Goal: Task Accomplishment & Management: Manage account settings

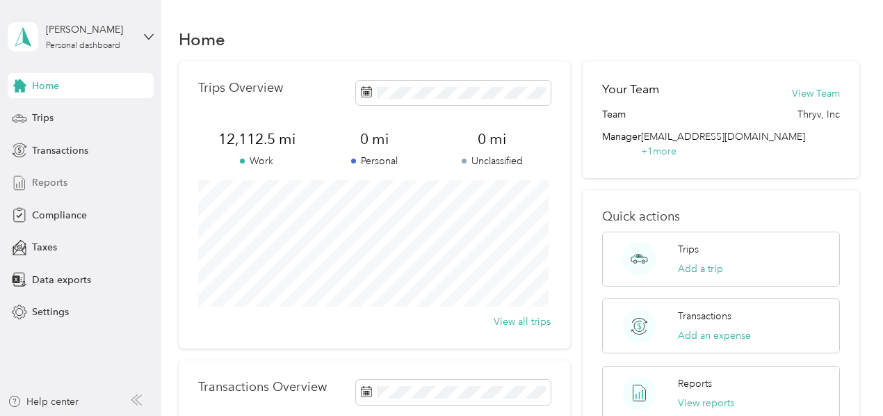
click at [49, 181] on span "Reports" at bounding box center [49, 182] width 35 height 15
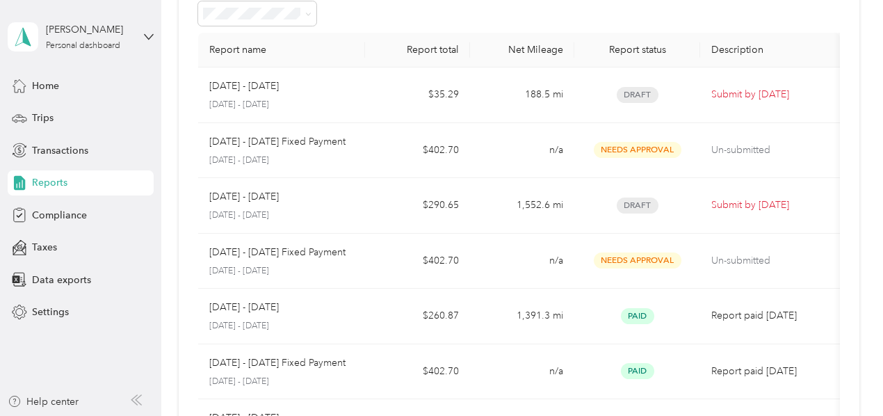
scroll to position [79, 0]
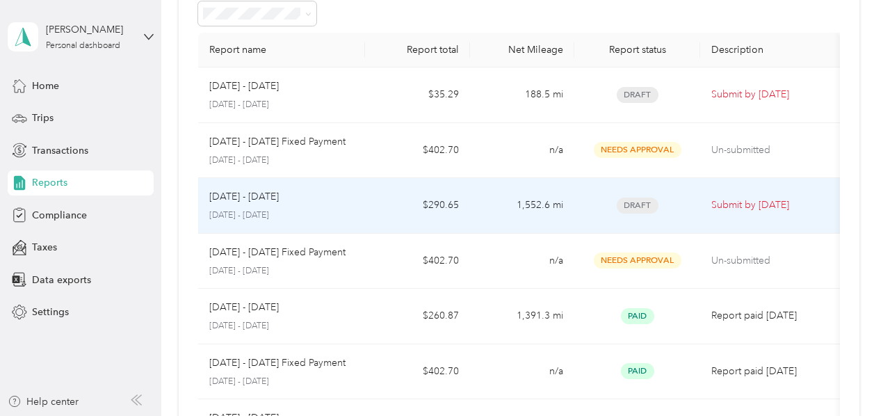
click at [368, 211] on td "$290.65" at bounding box center [417, 206] width 104 height 56
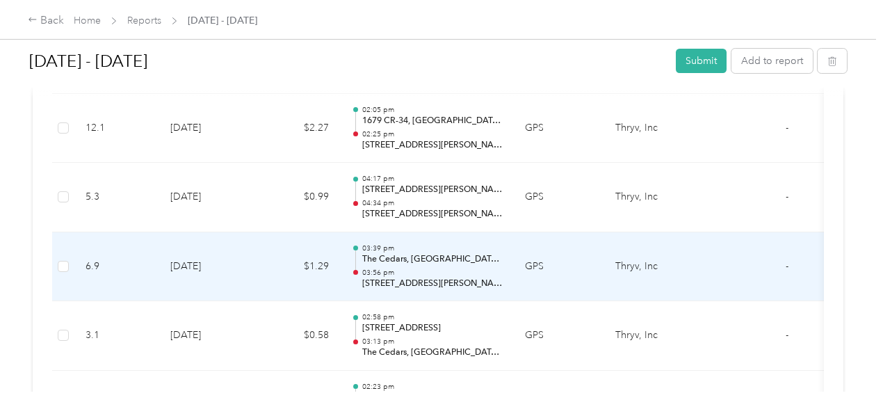
scroll to position [849, 0]
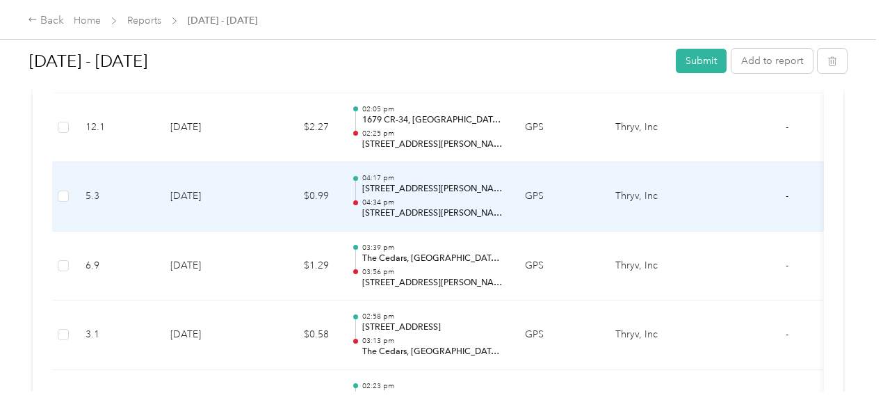
click at [488, 202] on p "04:34 pm" at bounding box center [432, 202] width 140 height 10
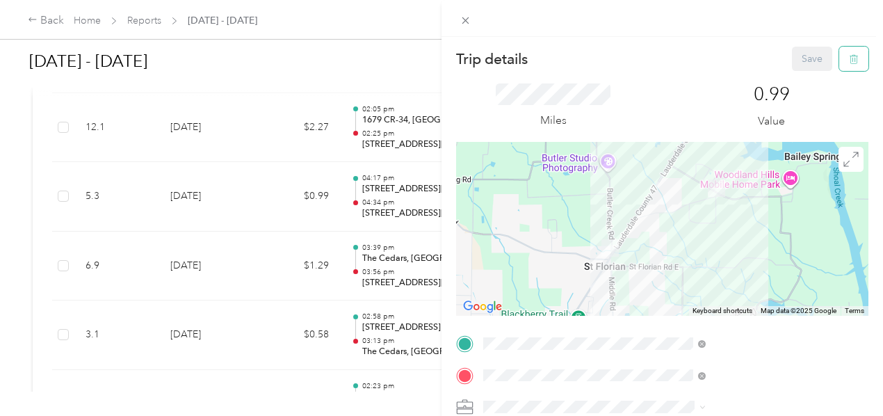
click at [854, 57] on button "button" at bounding box center [853, 59] width 29 height 24
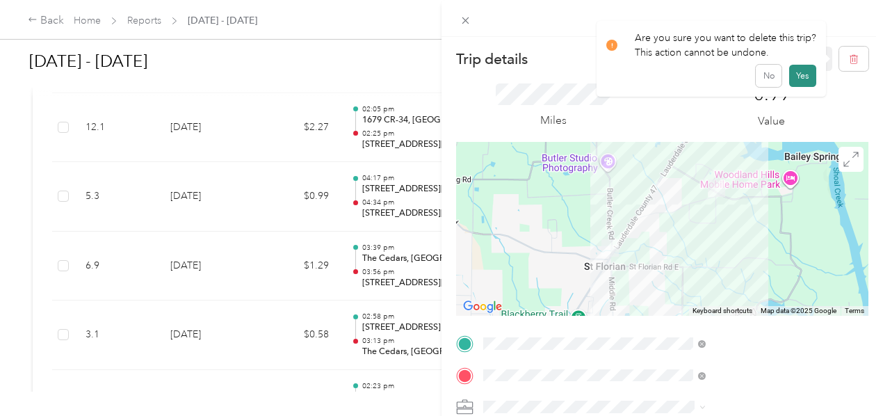
click at [798, 75] on button "Yes" at bounding box center [802, 76] width 27 height 22
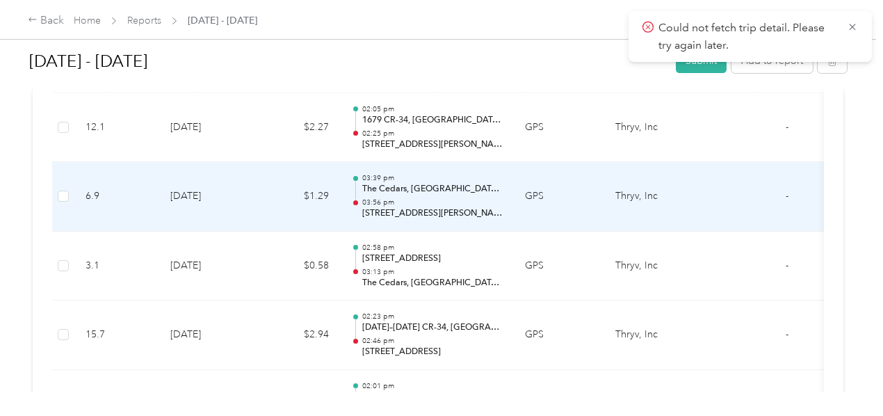
click at [259, 195] on td "$1.29" at bounding box center [297, 197] width 83 height 70
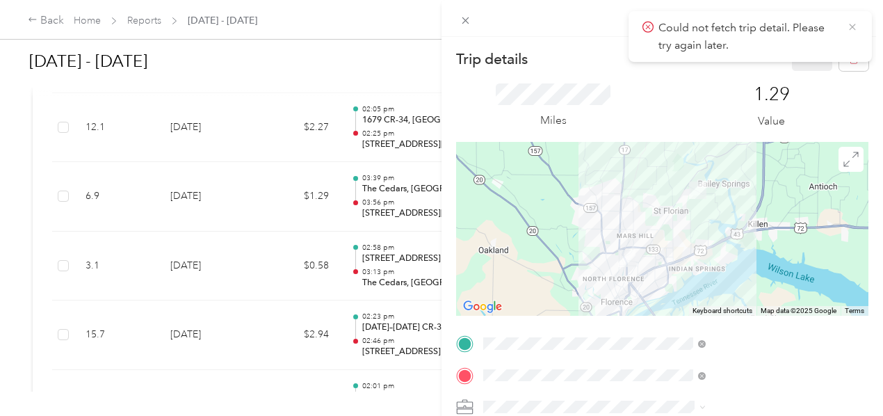
click at [852, 26] on icon at bounding box center [852, 27] width 6 height 6
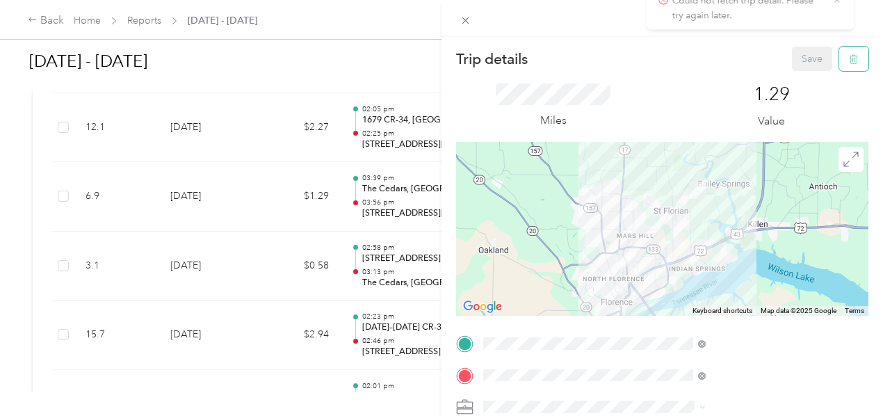
click at [849, 63] on icon "button" at bounding box center [854, 59] width 10 height 10
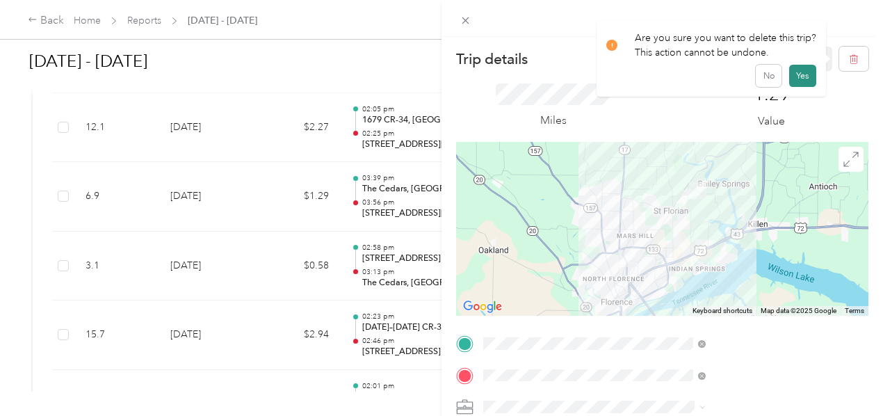
click at [804, 77] on button "Yes" at bounding box center [802, 76] width 27 height 22
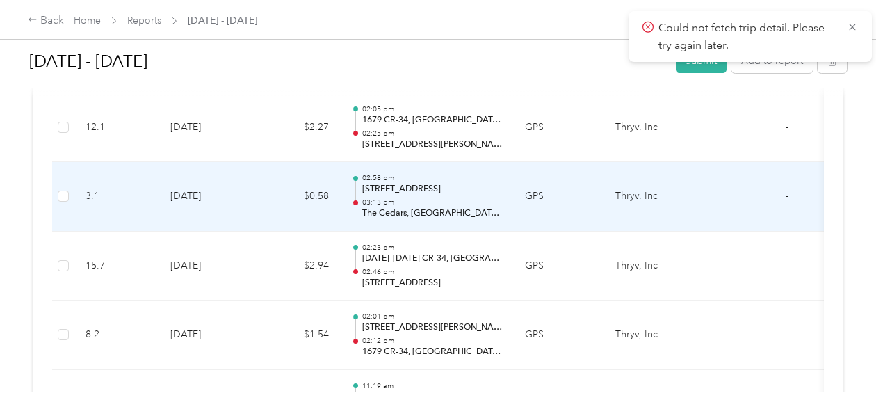
click at [489, 193] on div "02:58 pm [STREET_ADDRESS] 03:13 pm The Cedars, [GEOGRAPHIC_DATA], [GEOGRAPHIC_D…" at bounding box center [432, 196] width 140 height 47
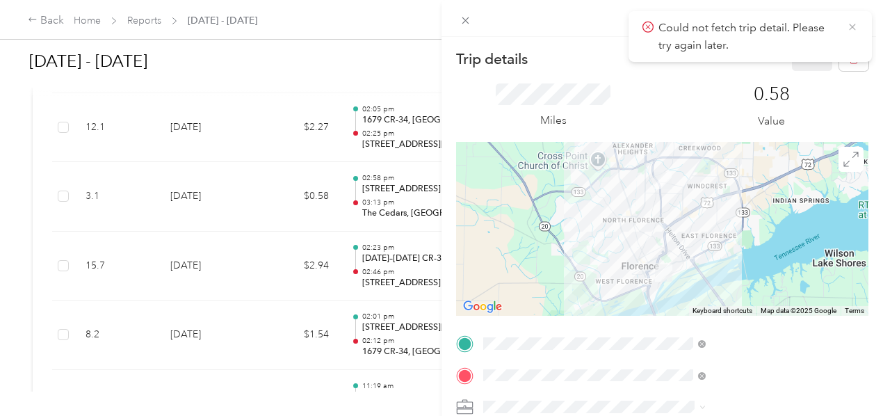
click at [853, 32] on icon at bounding box center [852, 27] width 11 height 13
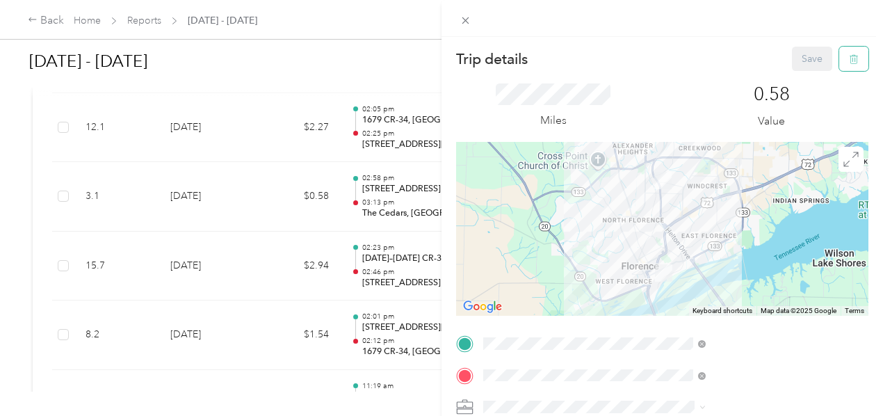
click at [849, 56] on icon "button" at bounding box center [853, 59] width 8 height 9
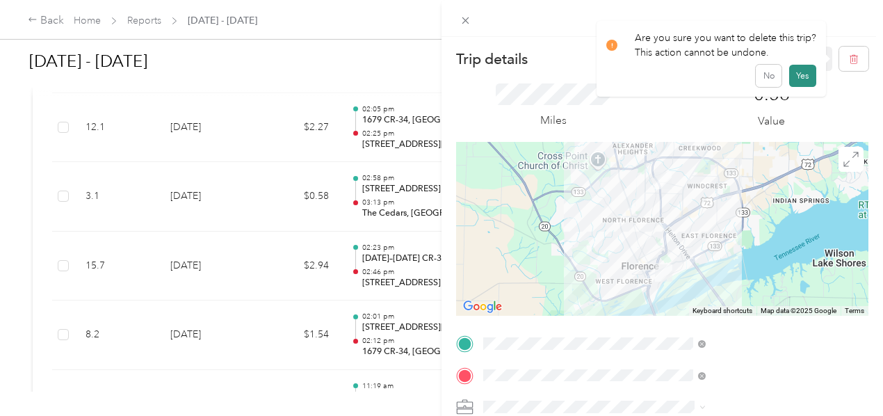
click at [795, 76] on button "Yes" at bounding box center [802, 76] width 27 height 22
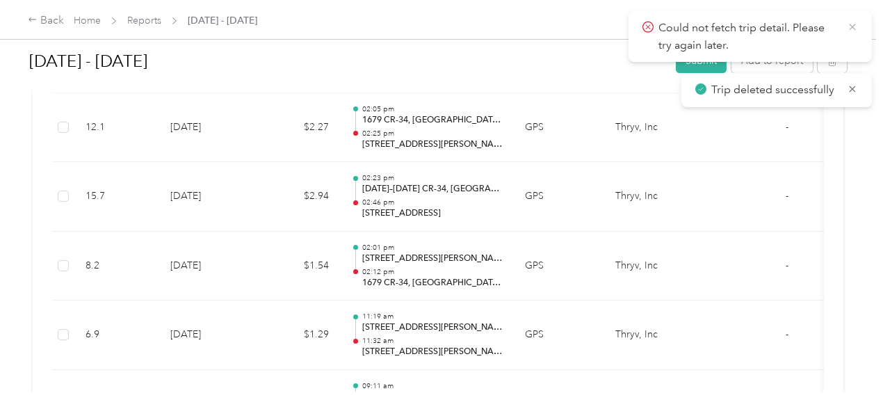
click at [854, 27] on icon at bounding box center [852, 27] width 11 height 13
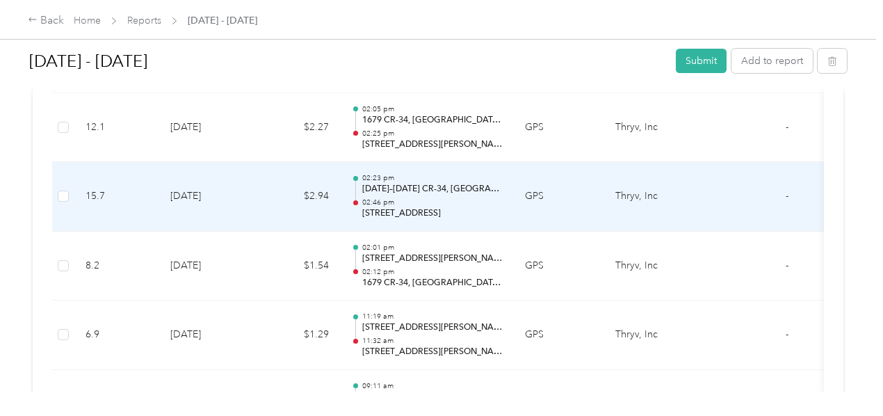
click at [490, 188] on p "[DATE]–[DATE] CR-34, [GEOGRAPHIC_DATA], [GEOGRAPHIC_DATA]" at bounding box center [432, 189] width 140 height 13
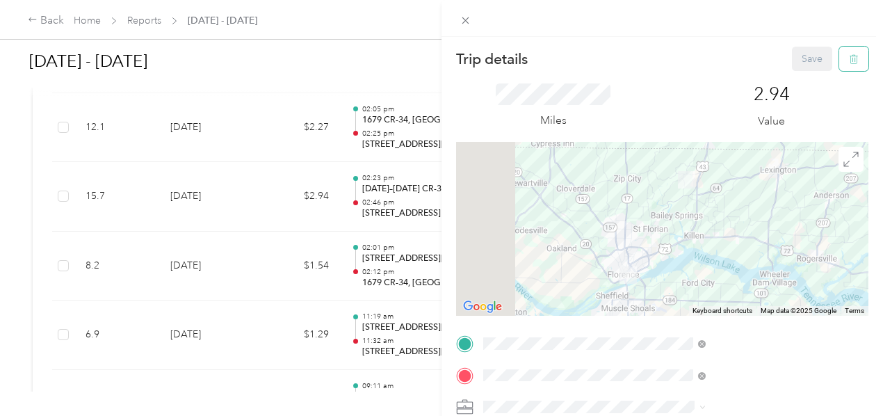
click at [849, 60] on icon "button" at bounding box center [854, 59] width 10 height 10
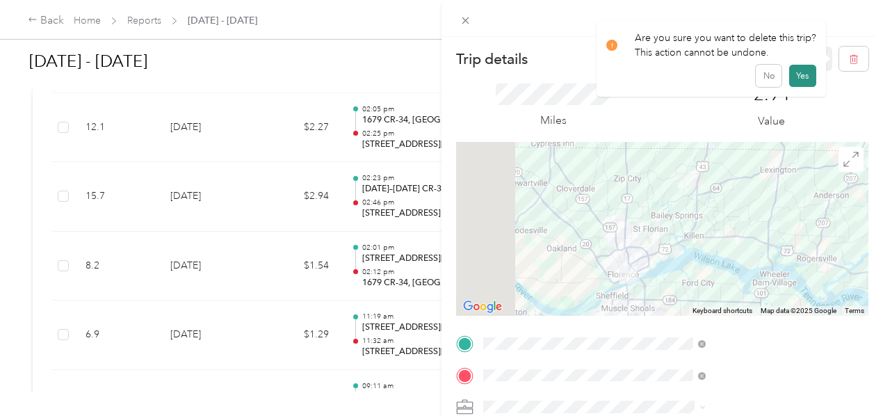
click at [792, 78] on button "Yes" at bounding box center [802, 76] width 27 height 22
